Goal: Complete application form: Complete application form

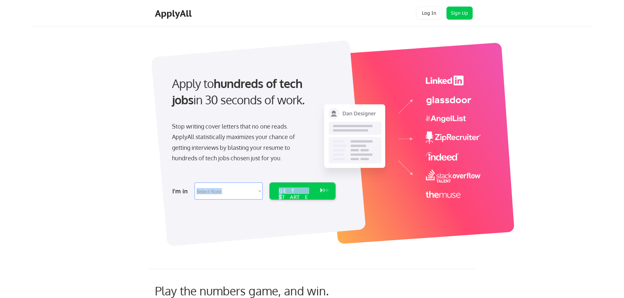
drag, startPoint x: 292, startPoint y: 191, endPoint x: 228, endPoint y: 192, distance: 63.9
click at [240, 192] on div "I'm in Select Role Software Engineering Product Management Customer Success Sal…" at bounding box center [252, 191] width 183 height 17
click at [227, 192] on select "Select Role Software Engineering Product Management Customer Success Sales UI/U…" at bounding box center [228, 191] width 68 height 17
select select ""hr_recruiting""
click at [194, 183] on select "Select Role Software Engineering Product Management Customer Success Sales UI/U…" at bounding box center [228, 191] width 68 height 17
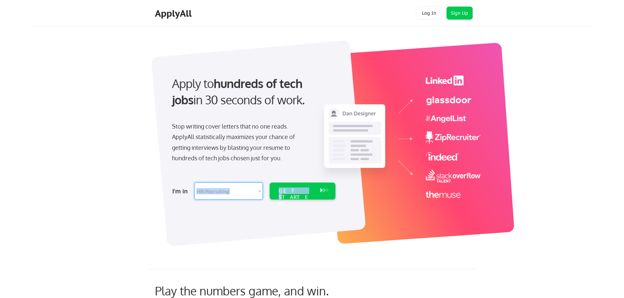
select select ""hr_recruiting""
click at [297, 192] on div "GET STARTED" at bounding box center [296, 197] width 35 height 19
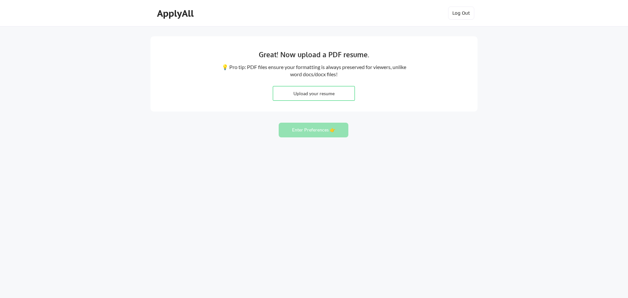
click at [320, 95] on input "file" at bounding box center [314, 93] width 82 height 14
type input "C:\fakepath\Joseph Chad Reese - TA resume.pdf"
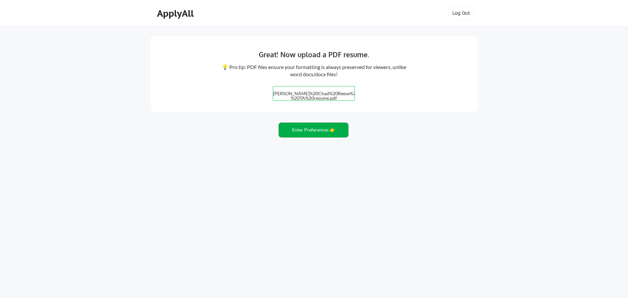
click at [308, 132] on button "Enter Preferences 👉" at bounding box center [314, 130] width 70 height 15
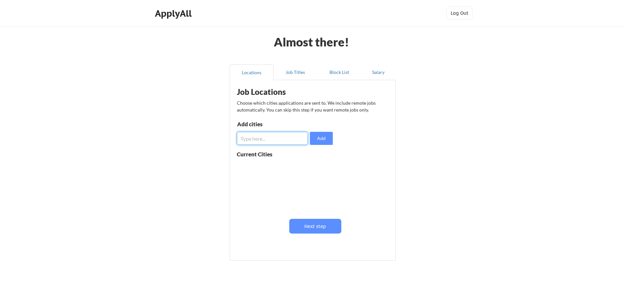
click at [285, 138] on input "input" at bounding box center [272, 138] width 71 height 13
type input "r"
type input "Remote"
click at [318, 137] on button "Add" at bounding box center [321, 138] width 23 height 13
click at [323, 225] on button "Next step" at bounding box center [315, 226] width 52 height 15
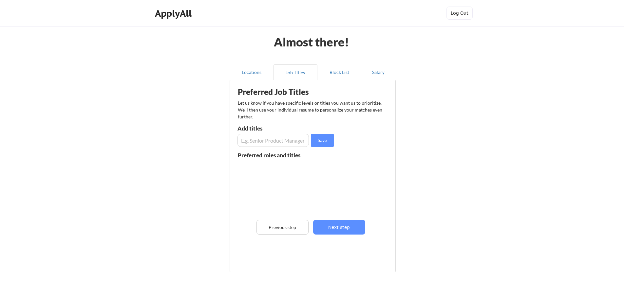
click at [273, 142] on input "input" at bounding box center [272, 140] width 71 height 13
type input "Talent or Recruiter or Recruiting"
click at [317, 143] on button "Save" at bounding box center [322, 140] width 23 height 13
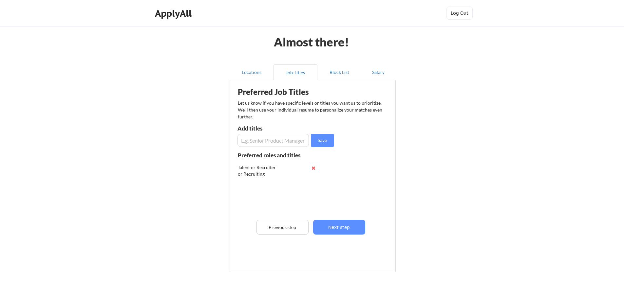
click at [315, 170] on button at bounding box center [313, 168] width 5 height 5
click at [263, 143] on input "input" at bounding box center [272, 140] width 71 height 13
type input "Talent"
click at [318, 142] on button "Save" at bounding box center [322, 140] width 23 height 13
click at [285, 141] on input "input" at bounding box center [272, 140] width 71 height 13
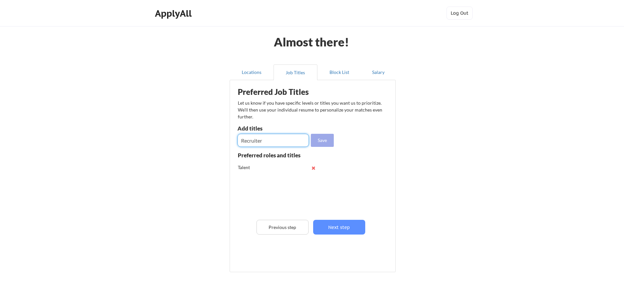
type input "Recruiter"
click at [317, 142] on button "Save" at bounding box center [322, 140] width 23 height 13
click at [272, 142] on input "input" at bounding box center [272, 140] width 71 height 13
type input "Recruiting"
click at [324, 144] on button "Save" at bounding box center [322, 140] width 23 height 13
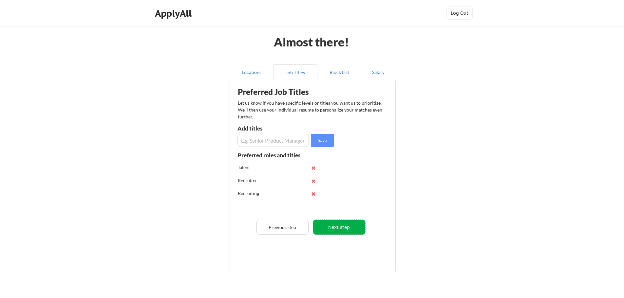
click at [350, 225] on button "Next step" at bounding box center [339, 227] width 52 height 15
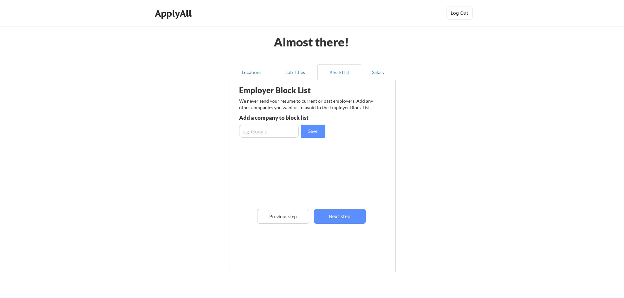
click at [271, 136] on input "input" at bounding box center [269, 131] width 60 height 13
type input "Aspirion"
click at [313, 133] on button "Save" at bounding box center [312, 131] width 25 height 13
click at [264, 135] on input "input" at bounding box center [269, 131] width 60 height 13
type input "Raytheon"
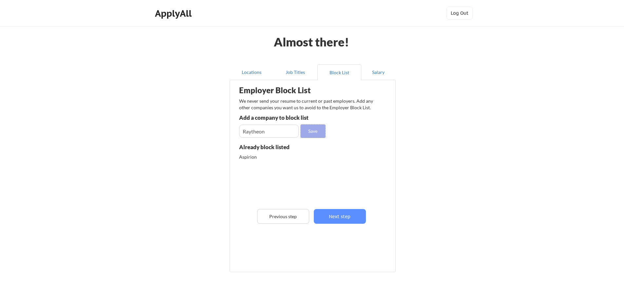
click at [308, 130] on button "Save" at bounding box center [312, 131] width 25 height 13
click at [300, 125] on button "Save" at bounding box center [312, 131] width 25 height 13
click at [264, 128] on input "input" at bounding box center [269, 131] width 60 height 13
type input "Lee Health"
click at [318, 132] on button "Save" at bounding box center [312, 131] width 25 height 13
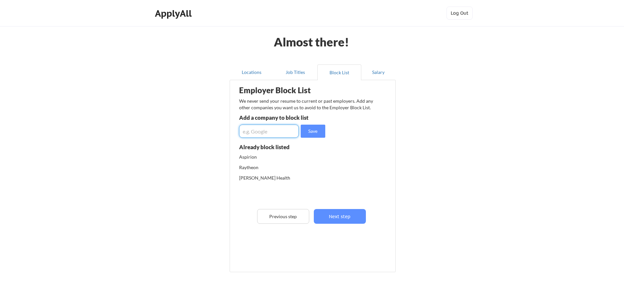
click at [275, 134] on input "input" at bounding box center [269, 131] width 60 height 13
type input "Teladoc Health"
click at [312, 131] on button "Save" at bounding box center [312, 131] width 25 height 13
click at [339, 214] on button "Next step" at bounding box center [340, 216] width 52 height 15
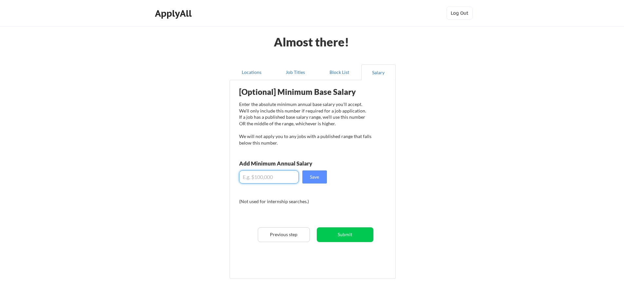
click at [269, 179] on input "input" at bounding box center [269, 177] width 60 height 13
click at [320, 174] on button "Save" at bounding box center [314, 177] width 25 height 13
click at [248, 176] on input "input" at bounding box center [269, 177] width 60 height 13
type input "$90,000"
click at [316, 176] on button "Save" at bounding box center [314, 177] width 25 height 13
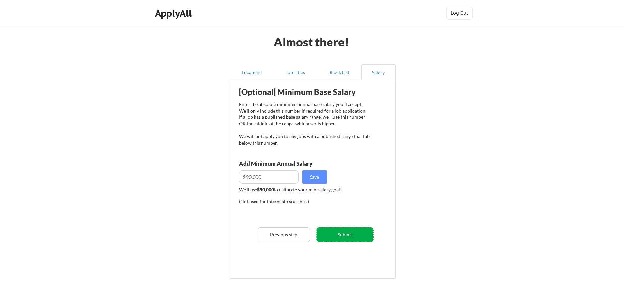
click at [352, 236] on button "Submit" at bounding box center [345, 234] width 57 height 15
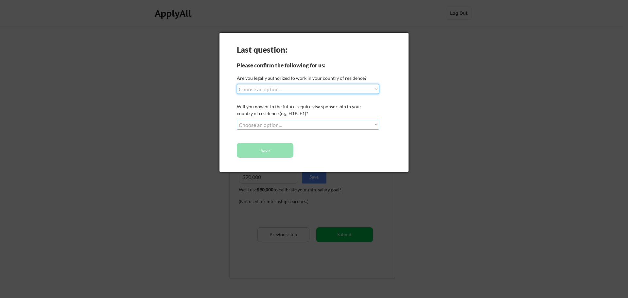
click at [294, 88] on select "Choose an option... Yes, I am a US Citizen Yes, I am a Canadian Citizen Yes, I …" at bounding box center [308, 89] width 142 height 10
select select ""yes__i_am_a_us_citizen""
click at [237, 84] on select "Choose an option... Yes, I am a US Citizen Yes, I am a Canadian Citizen Yes, I …" at bounding box center [308, 89] width 142 height 10
click at [275, 127] on select "Choose an option... No, I will not need sponsorship Yes, I will need sponsorship" at bounding box center [308, 125] width 142 height 10
select select ""no__i_will_not_need_sponsorship""
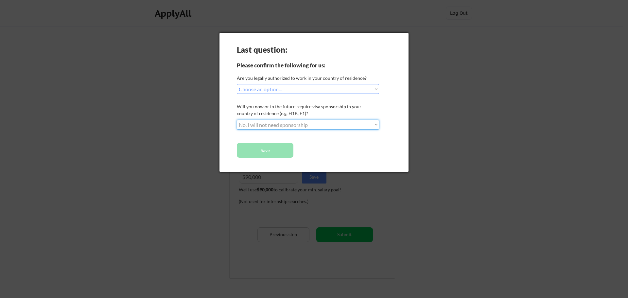
click at [237, 120] on select "Choose an option... No, I will not need sponsorship Yes, I will need sponsorship" at bounding box center [308, 125] width 142 height 10
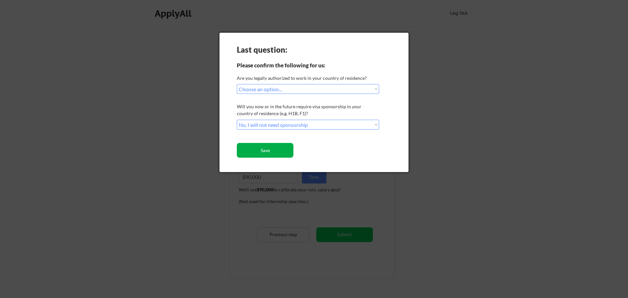
click at [279, 151] on button "Save" at bounding box center [265, 150] width 57 height 15
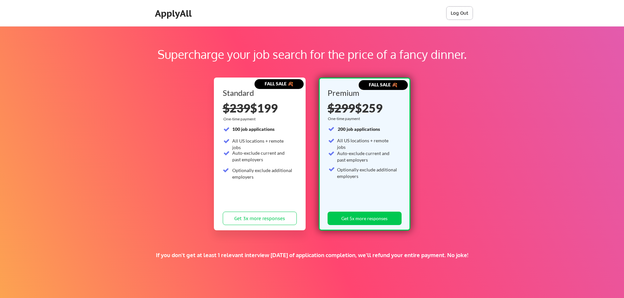
click at [457, 11] on button "Log Out" at bounding box center [459, 13] width 26 height 13
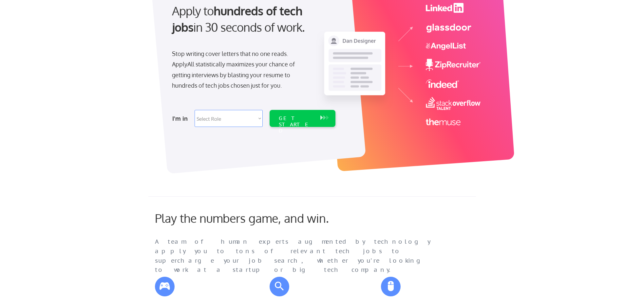
scroll to position [65, 0]
